Goal: Task Accomplishment & Management: Complete application form

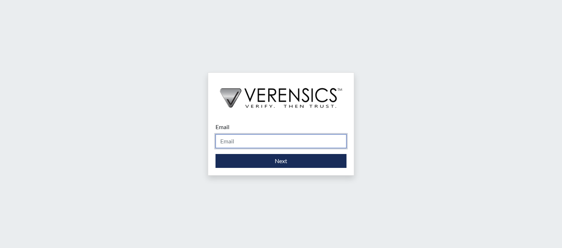
click at [259, 144] on input "Email" at bounding box center [280, 141] width 131 height 14
type input "[PERSON_NAME][EMAIL_ADDRESS][DOMAIN_NAME]"
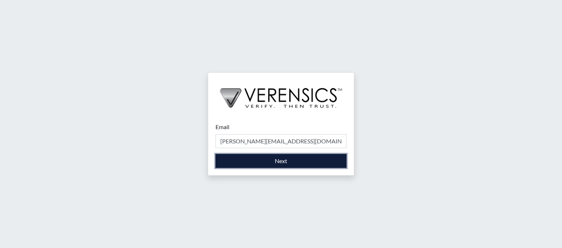
click at [278, 159] on button "Next" at bounding box center [280, 161] width 131 height 14
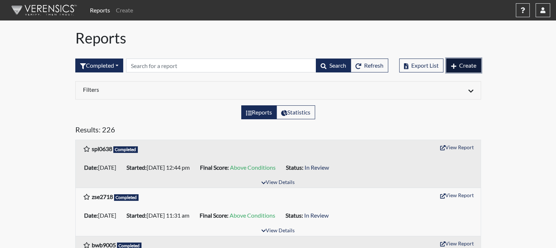
click at [456, 66] on button "Create" at bounding box center [464, 66] width 35 height 14
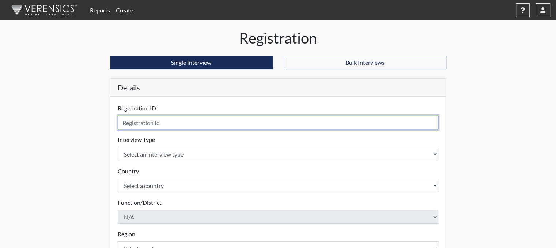
click at [368, 122] on input "text" at bounding box center [278, 123] width 321 height 14
type input "nta0903"
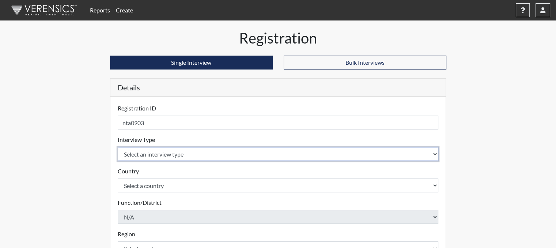
click at [296, 152] on select "Select an interview type Corrections Pre-Employment" at bounding box center [278, 154] width 321 height 14
select select "ff733e93-e1bf-11ea-9c9f-0eff0cf7eb8f"
click at [118, 147] on select "Select an interview type Corrections Pre-Employment" at bounding box center [278, 154] width 321 height 14
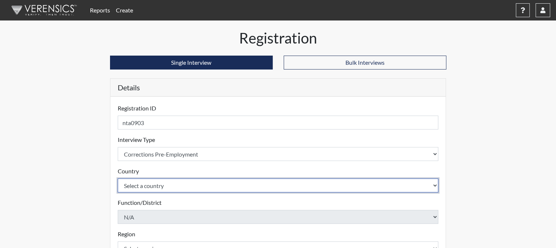
click at [260, 187] on select "Select a country [GEOGRAPHIC_DATA] [GEOGRAPHIC_DATA]" at bounding box center [278, 185] width 321 height 14
select select "united-states-of-[GEOGRAPHIC_DATA]"
click at [118, 178] on select "Select a country [GEOGRAPHIC_DATA] [GEOGRAPHIC_DATA]" at bounding box center [278, 185] width 321 height 14
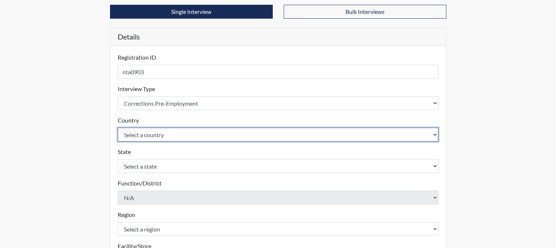
scroll to position [60, 0]
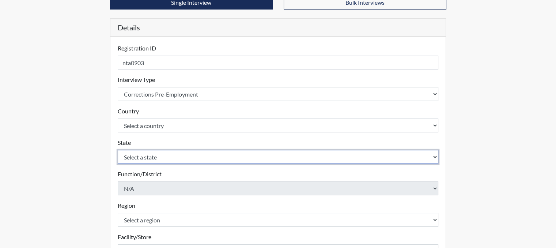
click at [231, 154] on select "Select a state [US_STATE] [US_STATE] [US_STATE] [US_STATE] [US_STATE] [US_STATE…" at bounding box center [278, 157] width 321 height 14
select select "GA"
click at [118, 150] on select "Select a state [US_STATE] [US_STATE] [US_STATE] [US_STATE] [US_STATE] [US_STATE…" at bounding box center [278, 157] width 321 height 14
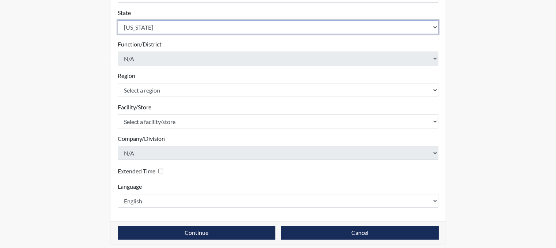
scroll to position [195, 0]
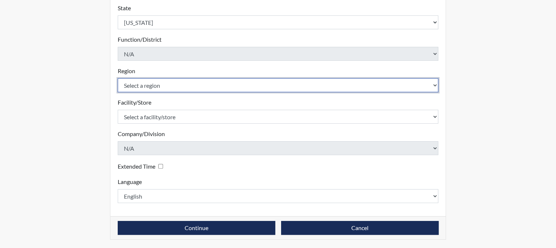
click at [173, 84] on select "Select a region [GEOGRAPHIC_DATA]" at bounding box center [278, 85] width 321 height 14
select select "743fb50d-a618-40f0-9631-f2ad6878b8a9"
click at [118, 78] on select "Select a region [GEOGRAPHIC_DATA]" at bounding box center [278, 85] width 321 height 14
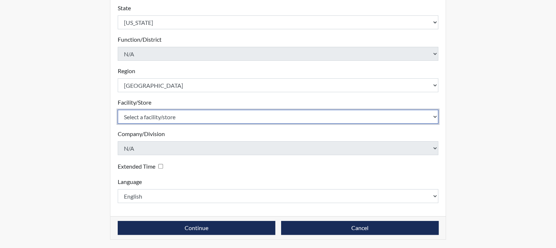
click at [190, 118] on select "Select a facility/store [PERSON_NAME]" at bounding box center [278, 117] width 321 height 14
select select "8e910059-186f-4f58-84aa-e2c3cd0b85af"
click at [118, 110] on select "Select a facility/store [PERSON_NAME]" at bounding box center [278, 117] width 321 height 14
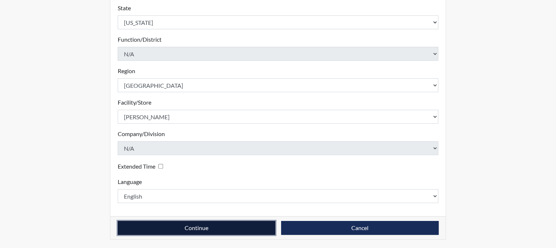
click at [193, 227] on button "Continue" at bounding box center [197, 228] width 158 height 14
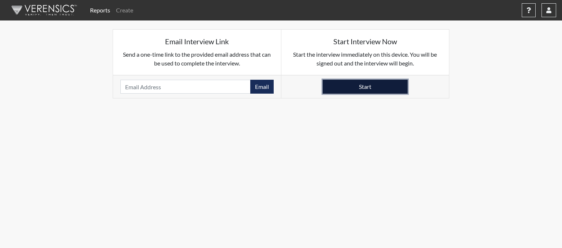
click at [361, 89] on button "Start" at bounding box center [365, 87] width 85 height 14
